Goal: Navigation & Orientation: Find specific page/section

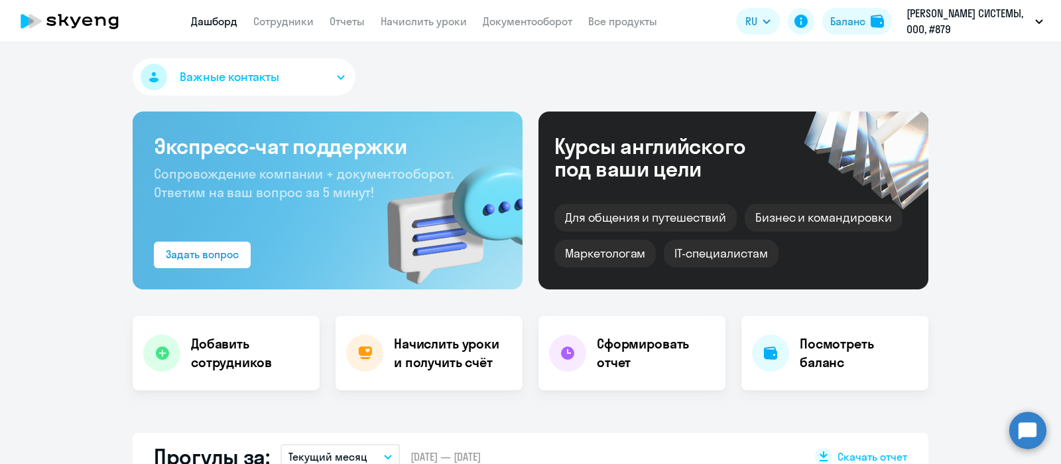
select select "30"
click at [431, 23] on link "Начислить уроки" at bounding box center [424, 21] width 86 height 13
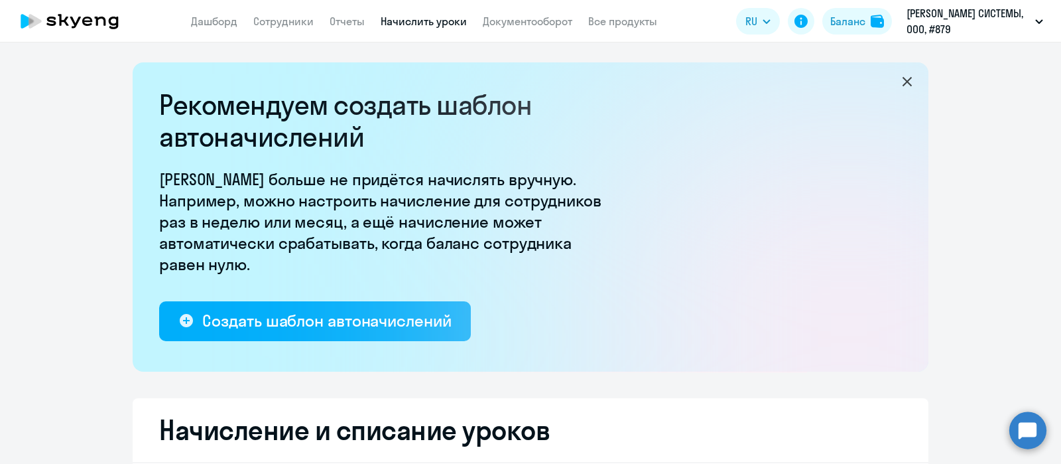
select select "10"
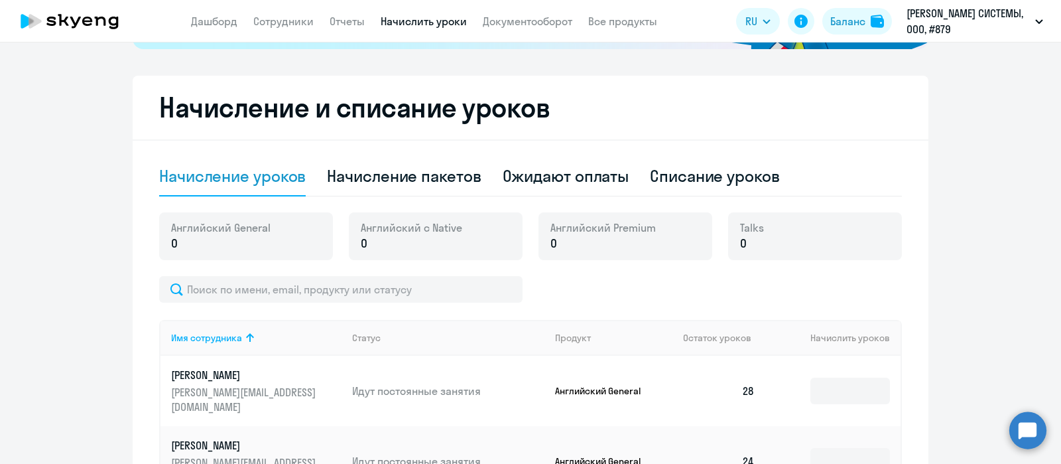
scroll to position [333, 0]
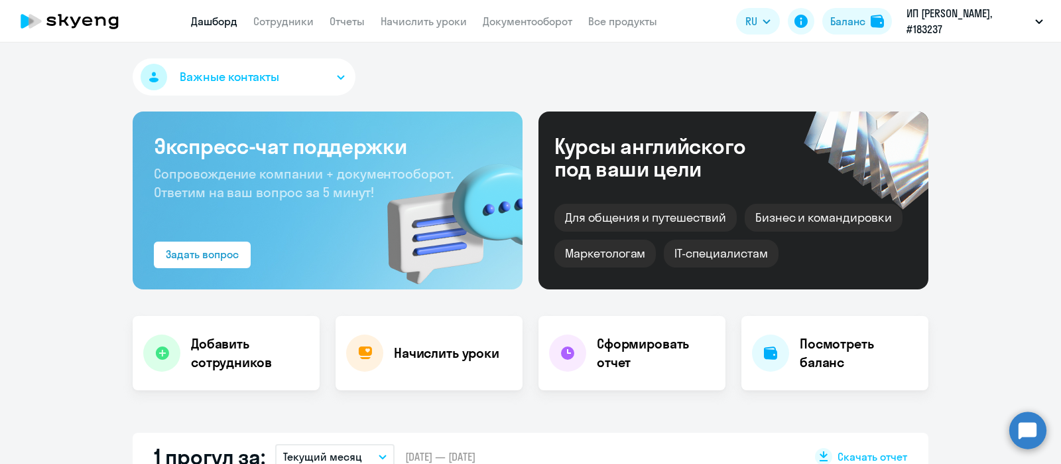
select select "30"
click at [434, 23] on link "Начислить уроки" at bounding box center [424, 21] width 86 height 13
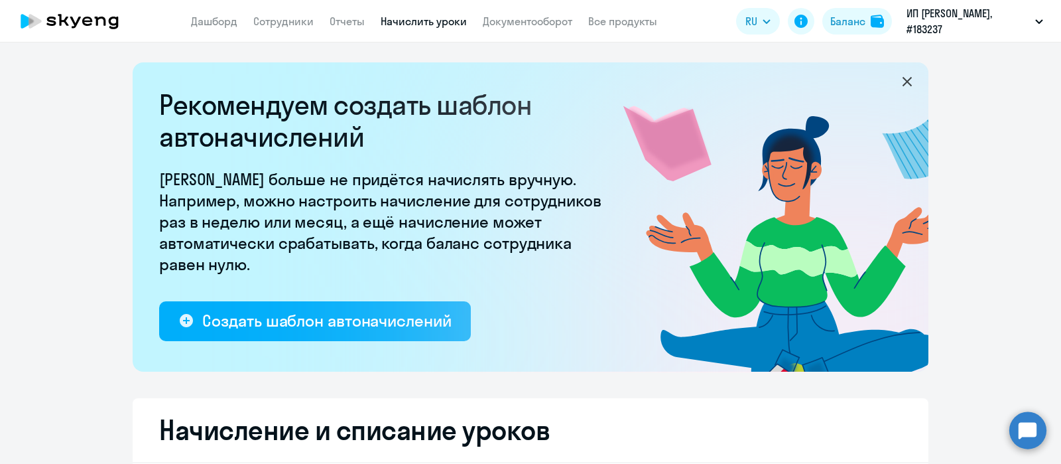
select select "10"
click at [289, 22] on link "Сотрудники" at bounding box center [283, 21] width 60 height 13
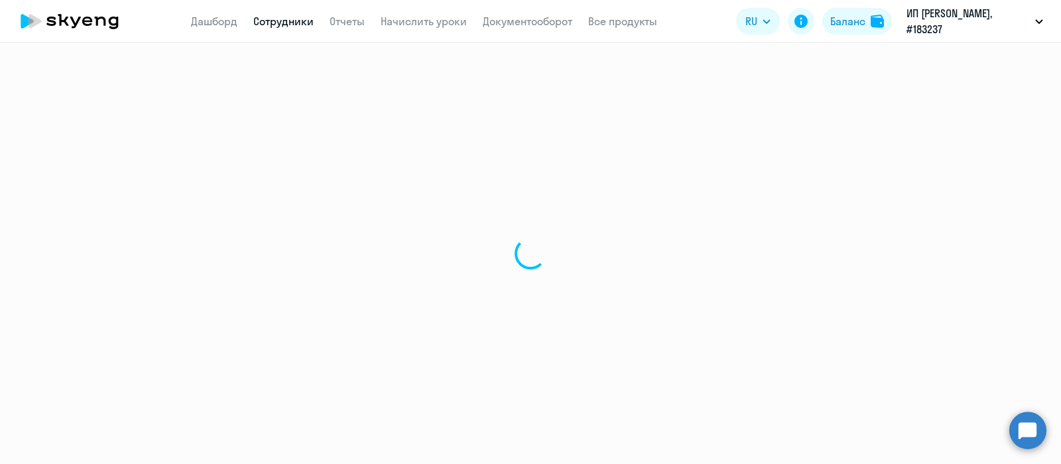
select select "30"
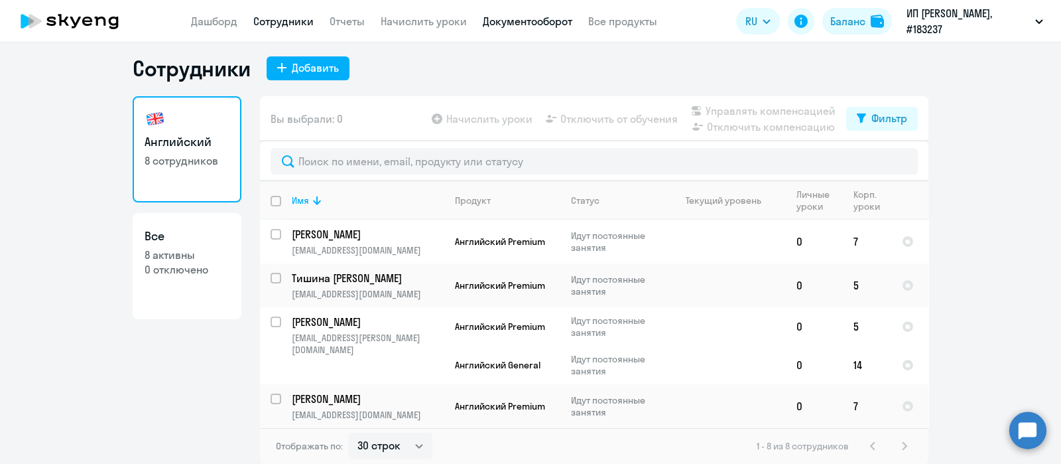
click at [529, 16] on link "Документооборот" at bounding box center [528, 21] width 90 height 13
